Goal: Information Seeking & Learning: Learn about a topic

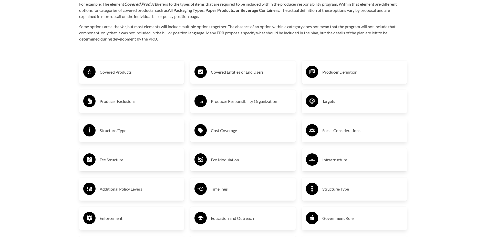
scroll to position [871, 0]
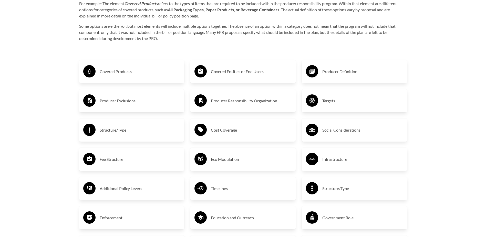
click at [245, 72] on h3 "Covered Entities or End Users" at bounding box center [251, 71] width 81 height 8
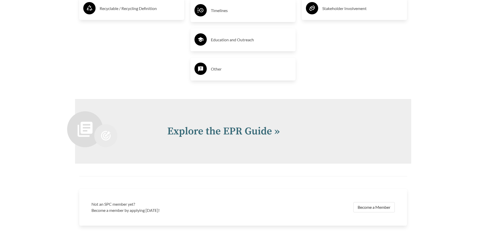
scroll to position [1178, 0]
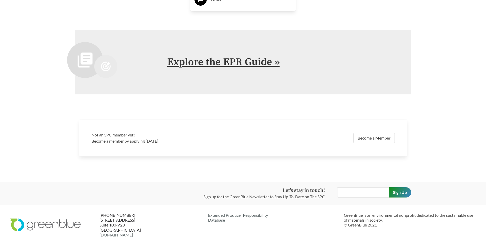
click at [236, 61] on link "Explore the EPR Guide »" at bounding box center [223, 62] width 112 height 13
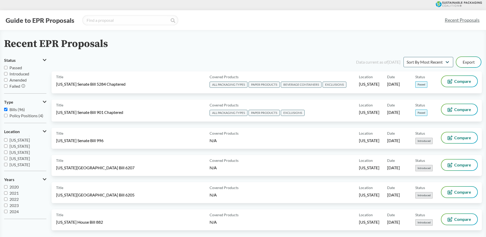
scroll to position [69, 0]
click at [17, 160] on span "[US_STATE]" at bounding box center [19, 161] width 20 height 5
click at [7, 160] on input "[US_STATE]" at bounding box center [5, 161] width 3 height 3
checkbox input "true"
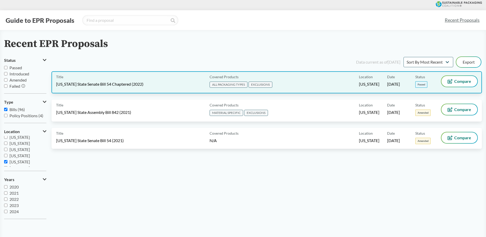
click at [336, 83] on div "Covered Products ALL PACKAGING TYPES EXCLUSIONS" at bounding box center [282, 82] width 151 height 13
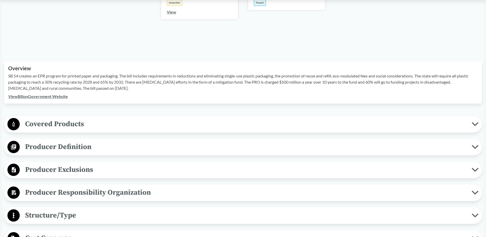
scroll to position [154, 0]
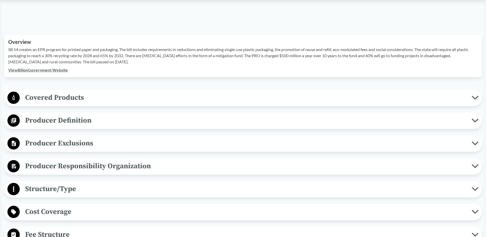
click at [74, 118] on span "Producer Definition" at bounding box center [246, 121] width 452 height 12
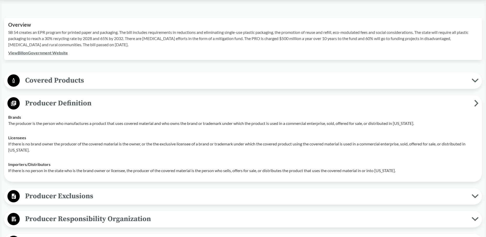
scroll to position [179, 0]
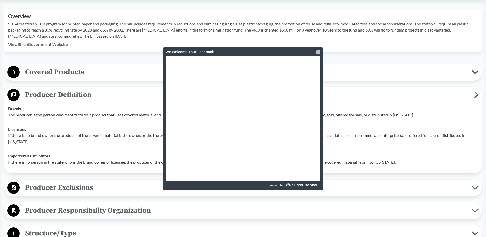
click at [318, 52] on div at bounding box center [318, 52] width 4 height 4
